Goal: Find specific page/section: Find specific page/section

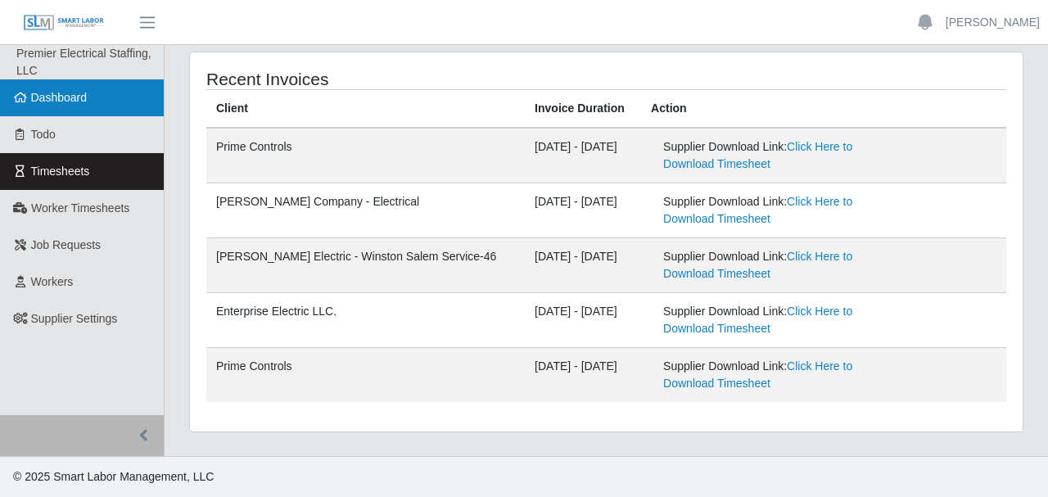
click at [81, 101] on span "Dashboard" at bounding box center [59, 97] width 56 height 13
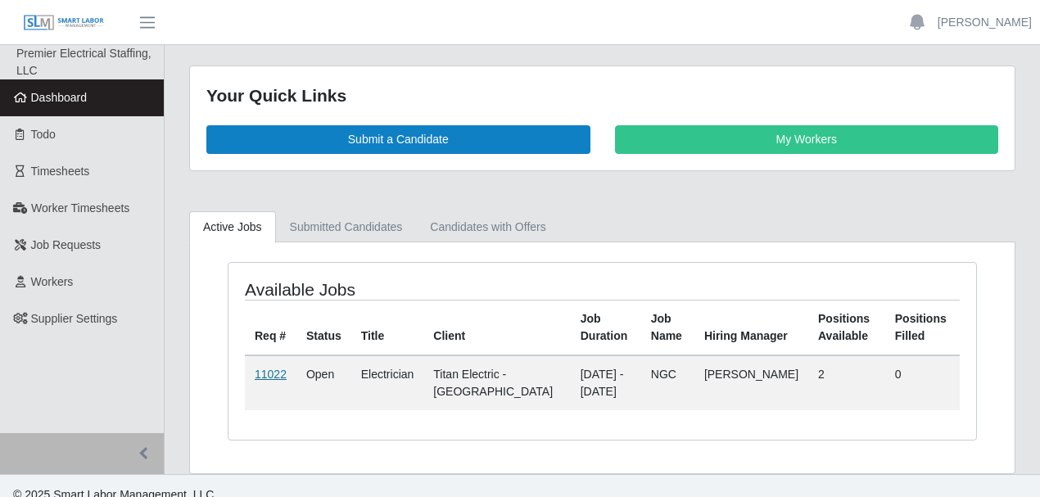
click at [268, 374] on link "11022" at bounding box center [271, 374] width 32 height 13
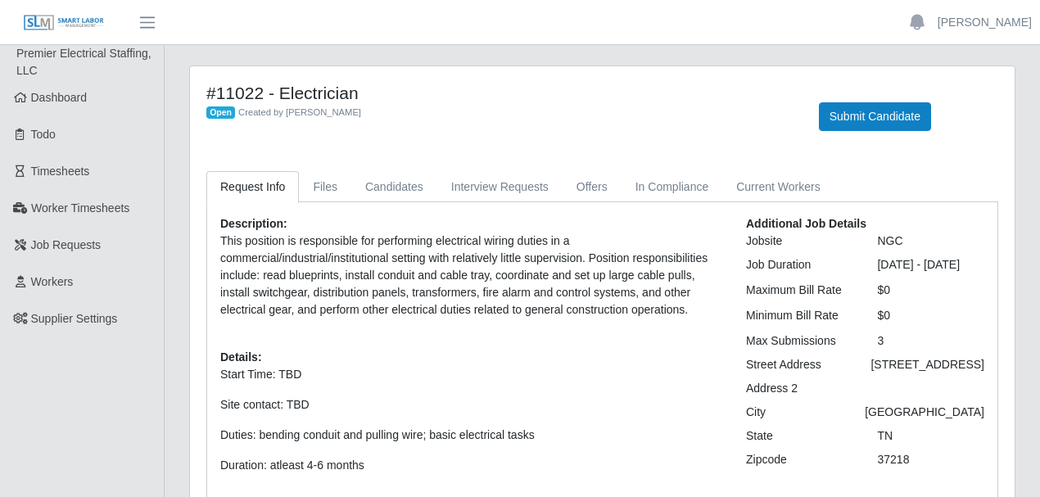
scroll to position [54, 0]
